Goal: Transaction & Acquisition: Book appointment/travel/reservation

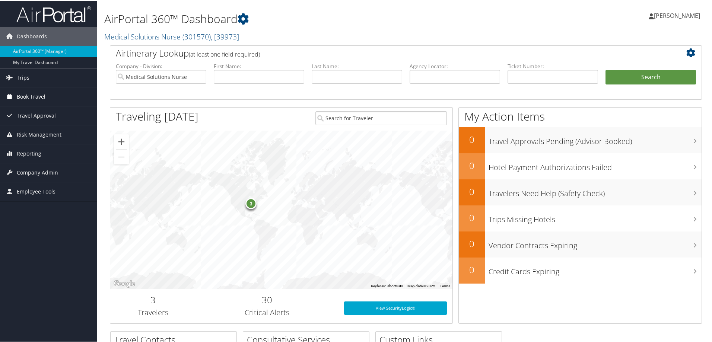
click at [41, 98] on span "Book Travel" at bounding box center [31, 96] width 29 height 19
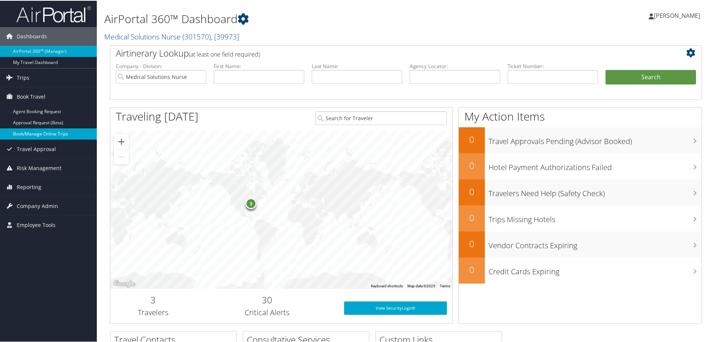
click at [43, 136] on link "Book/Manage Online Trips" at bounding box center [48, 133] width 97 height 11
